Goal: Check status: Check status

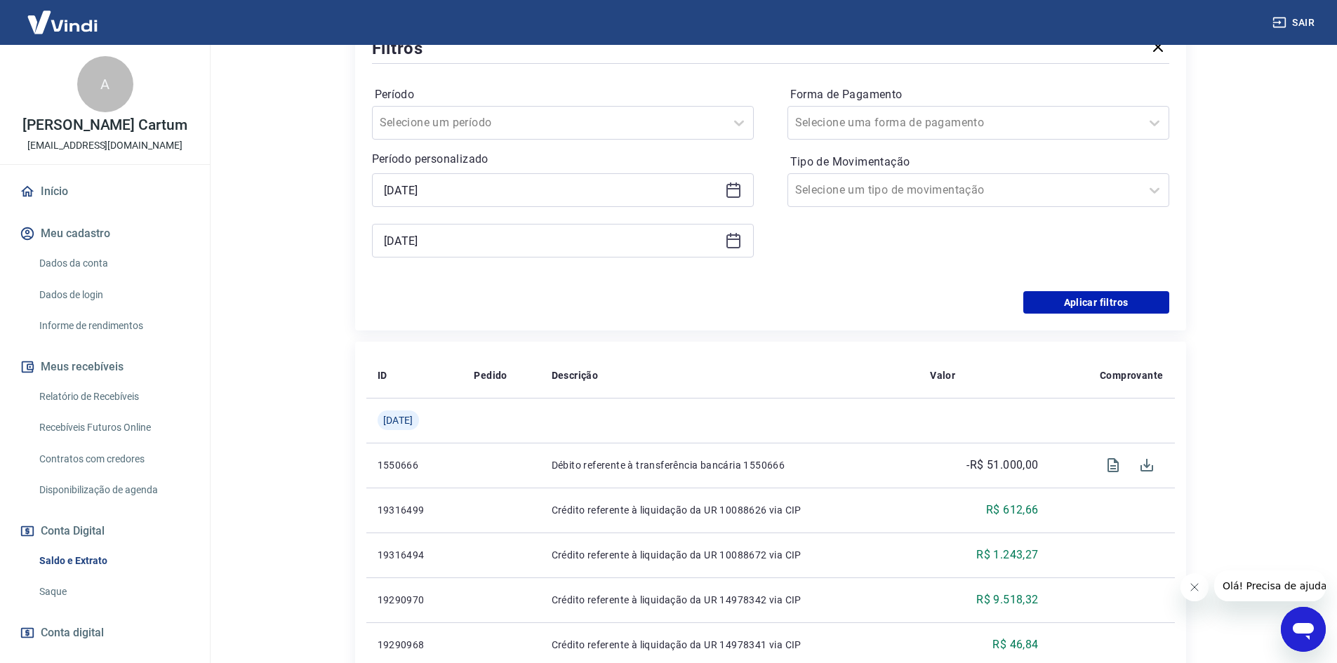
scroll to position [69, 0]
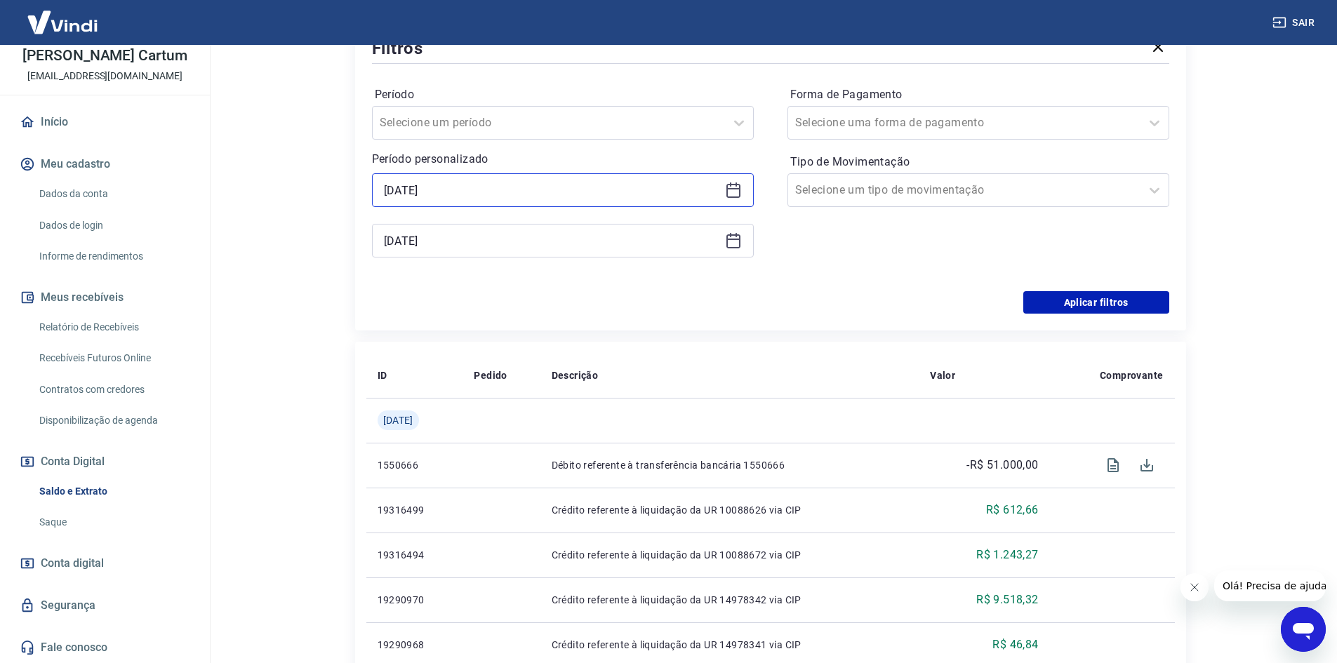
click at [613, 194] on input "[DATE]" at bounding box center [551, 190] width 335 height 21
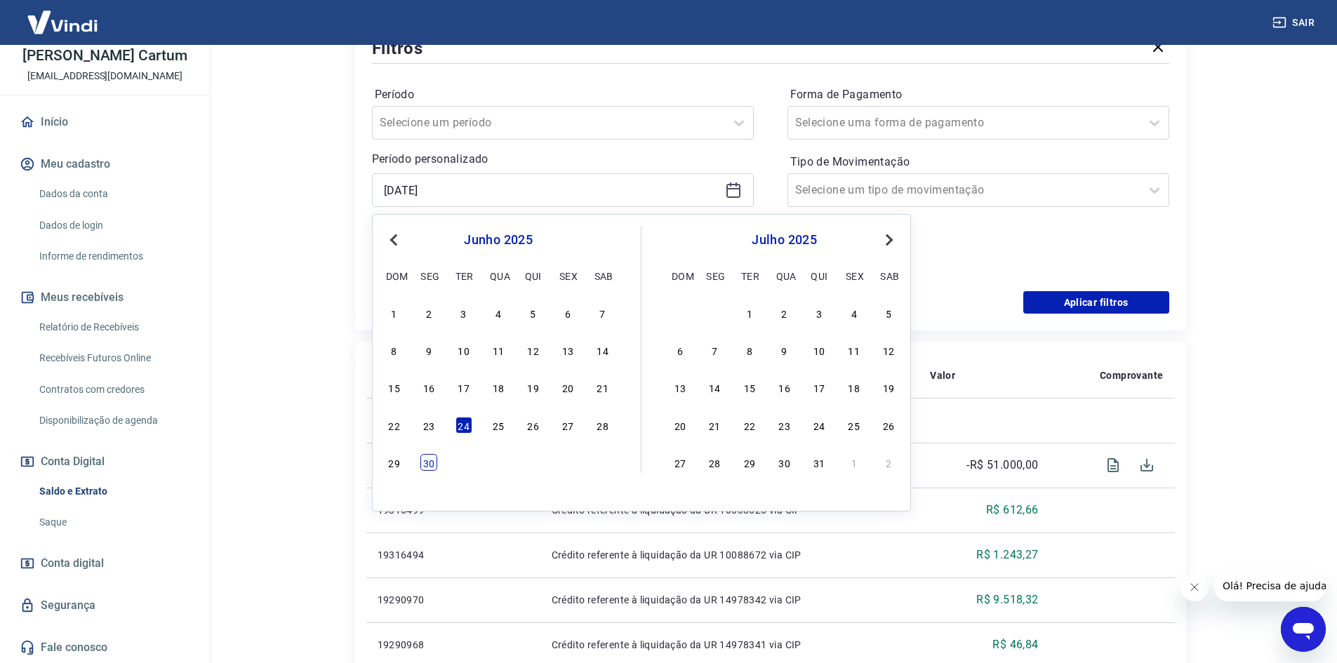
click at [437, 465] on div "30" at bounding box center [428, 462] width 17 height 17
type input "[DATE]"
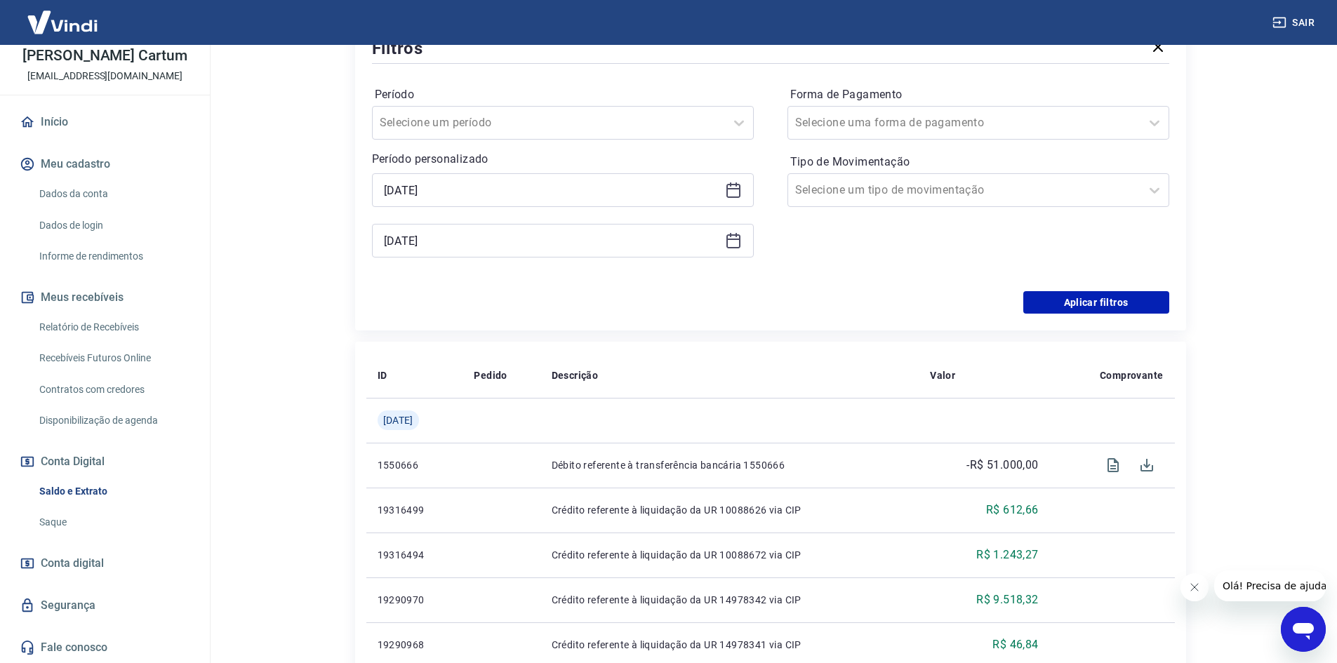
click at [486, 256] on div "[DATE]" at bounding box center [563, 241] width 382 height 34
click at [484, 247] on input "[DATE]" at bounding box center [551, 240] width 335 height 21
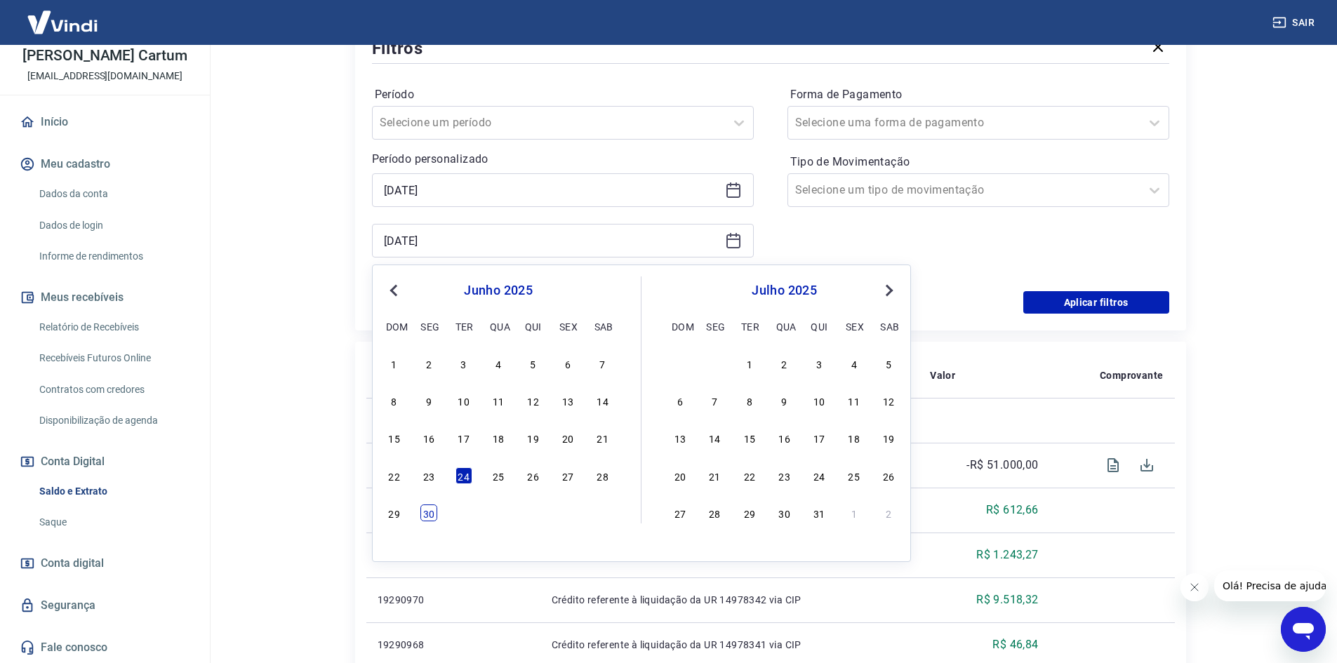
click at [424, 512] on div "30" at bounding box center [428, 513] width 17 height 17
type input "[DATE]"
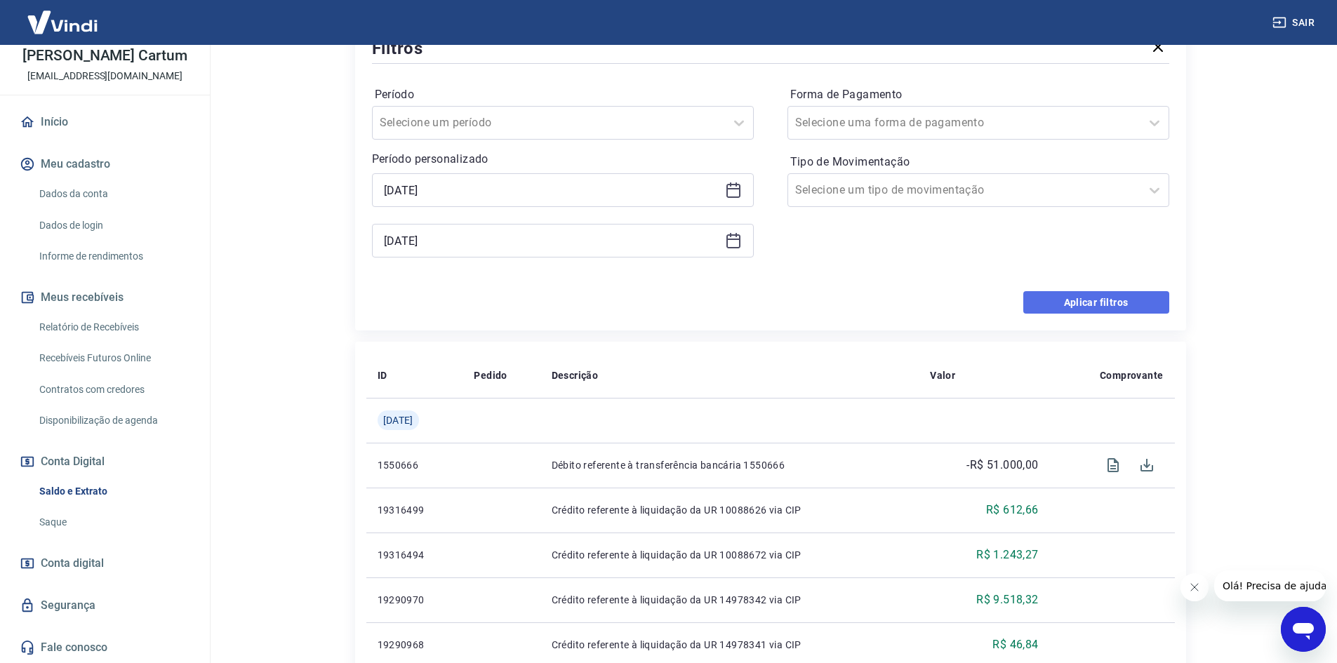
click at [1086, 307] on button "Aplicar filtros" at bounding box center [1096, 302] width 146 height 22
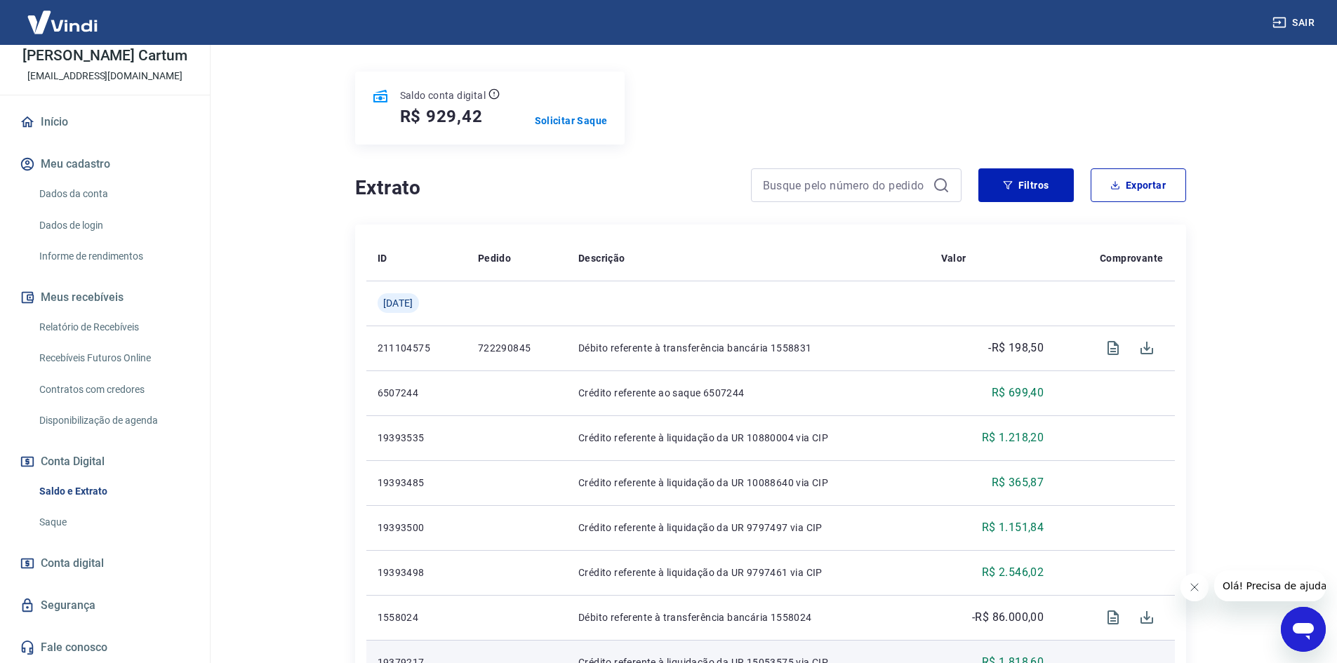
scroll to position [377, 0]
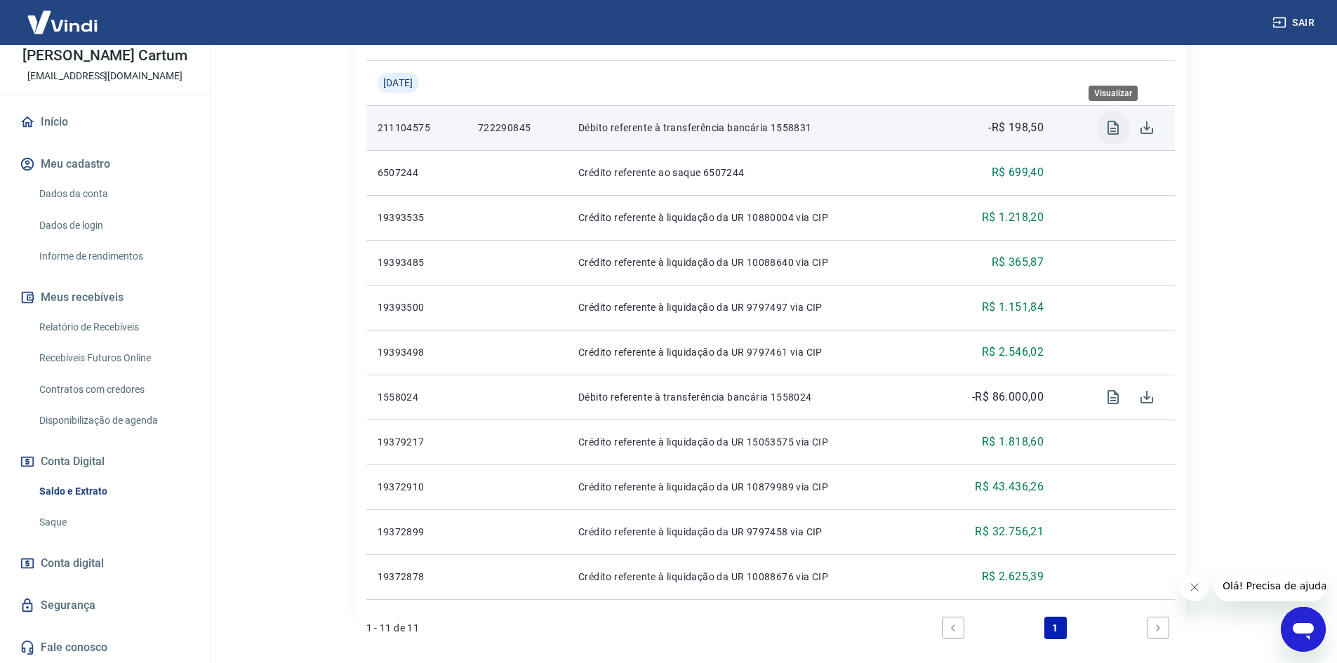
click at [1107, 133] on icon "Visualizar" at bounding box center [1112, 128] width 11 height 14
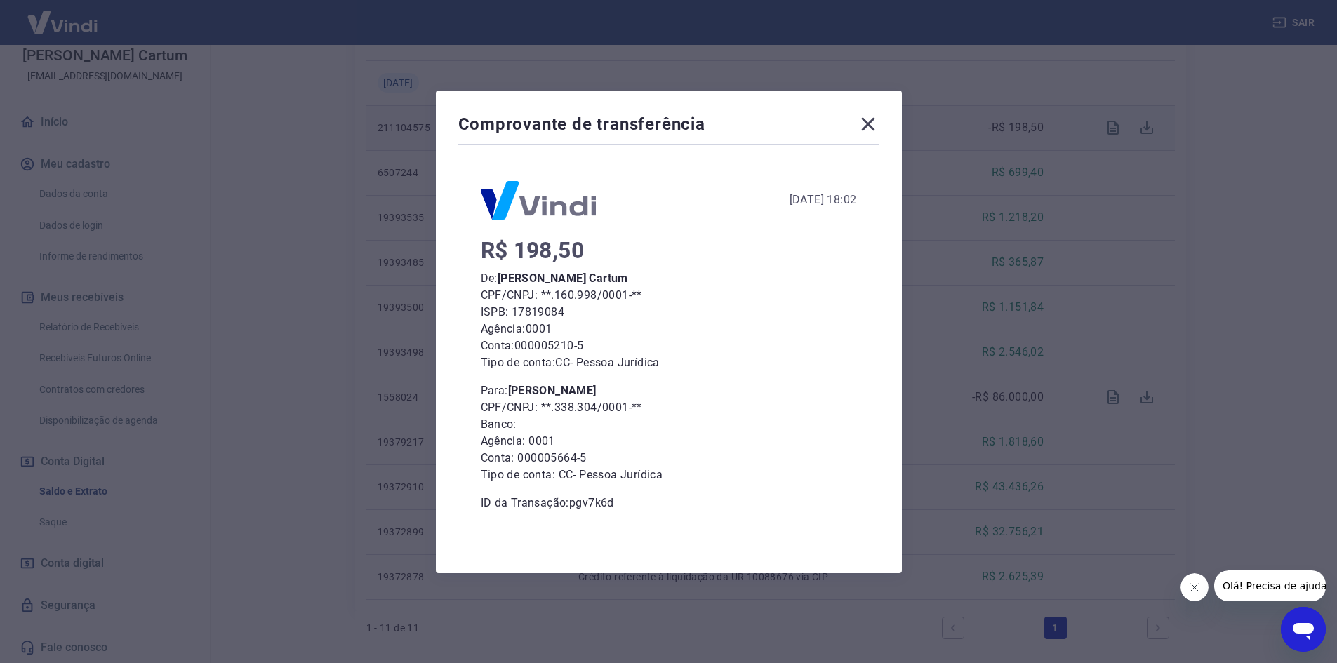
drag, startPoint x: 876, startPoint y: 130, endPoint x: 889, endPoint y: 157, distance: 30.4
click at [892, 143] on div "Comprovante de transferência [DATE] 18:02 R$ 198,50 De: [PERSON_NAME] Cartum CP…" at bounding box center [669, 332] width 466 height 483
click at [872, 119] on icon at bounding box center [868, 124] width 22 height 22
